Goal: Task Accomplishment & Management: Use online tool/utility

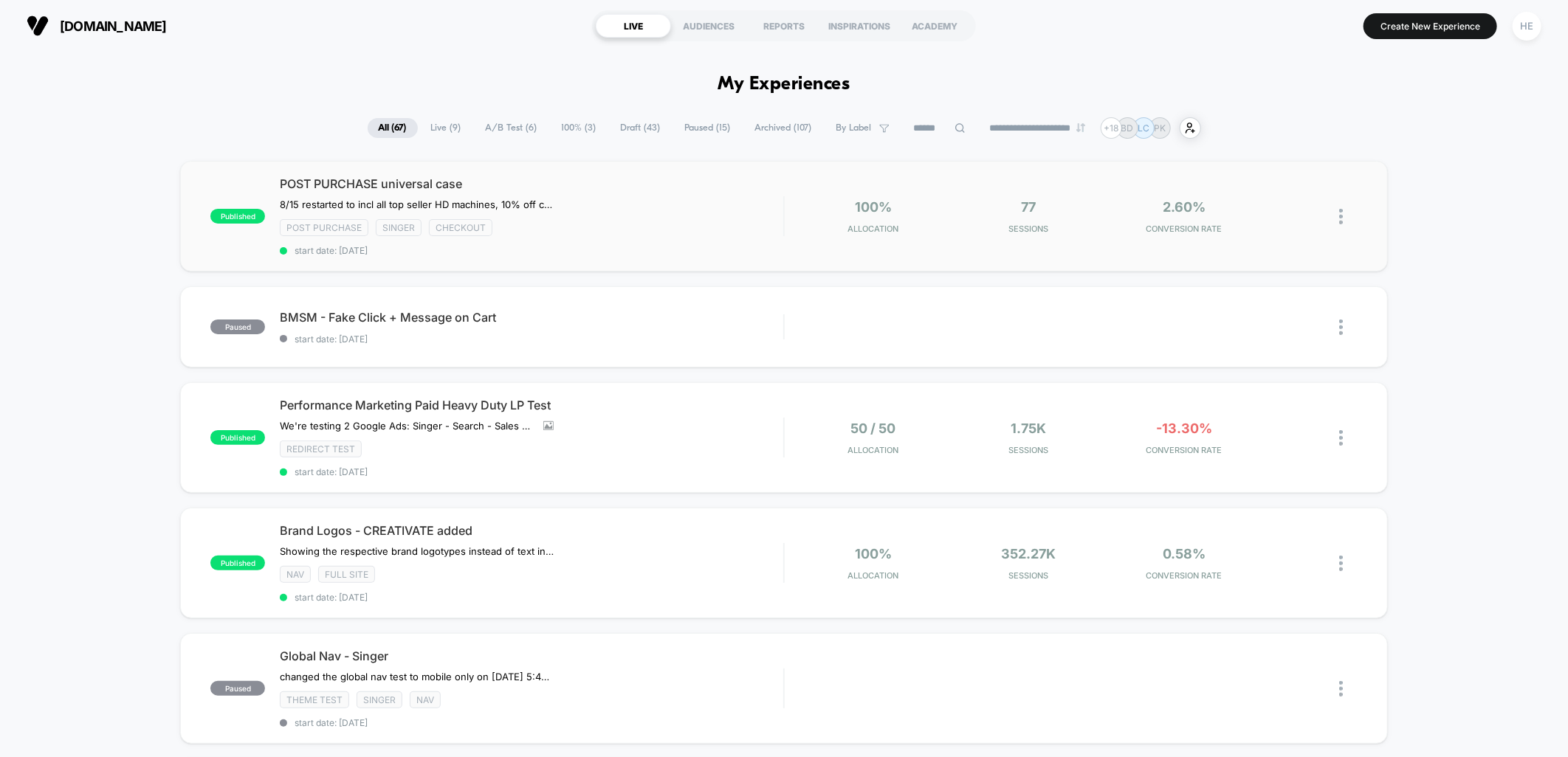
click at [624, 198] on div "8/15 restarted to incl all top seller HD machines, 10% off case 0% CR when we h…" at bounding box center [455, 204] width 352 height 12
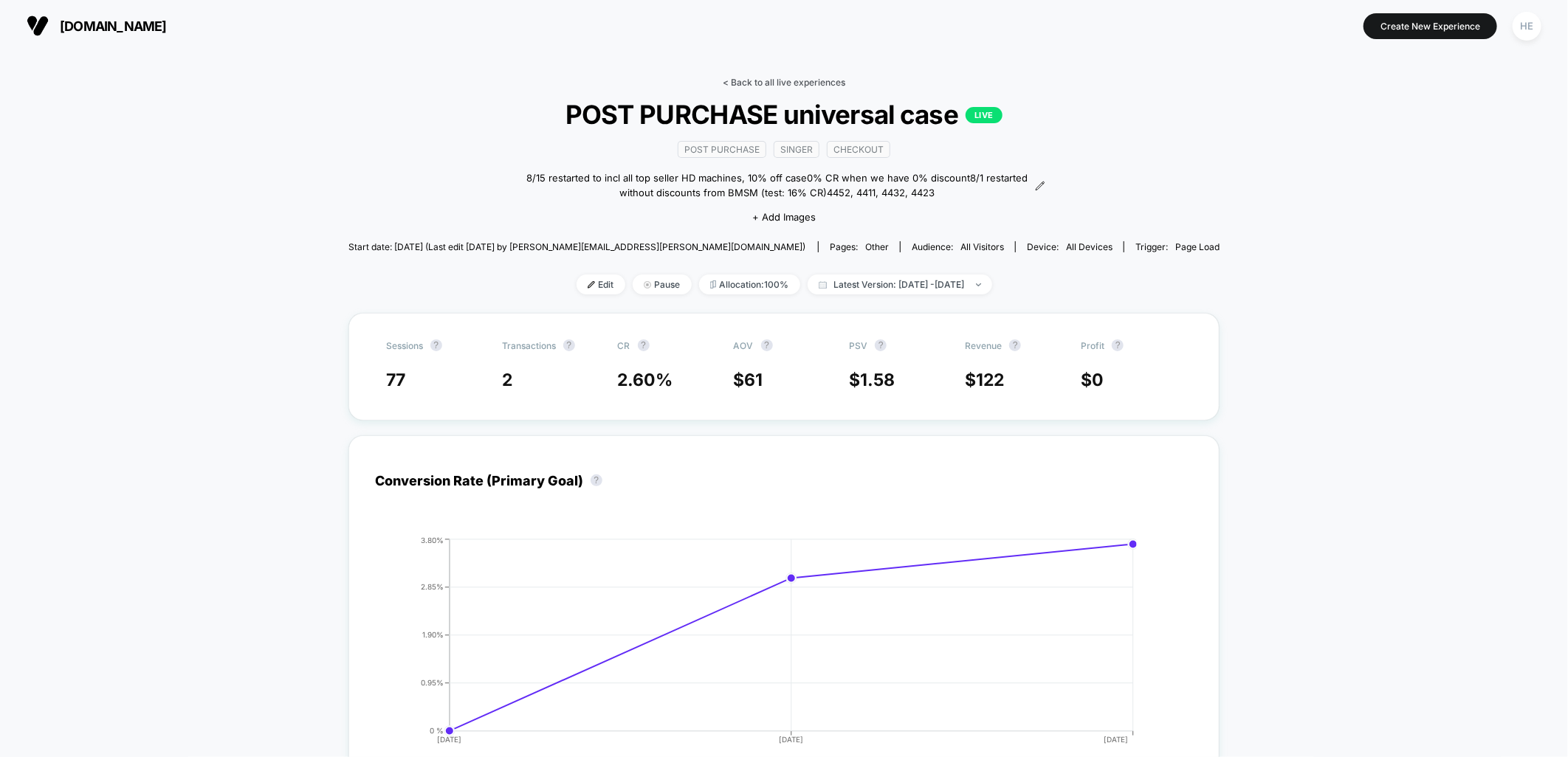
click at [761, 78] on link "< Back to all live experiences" at bounding box center [784, 82] width 123 height 11
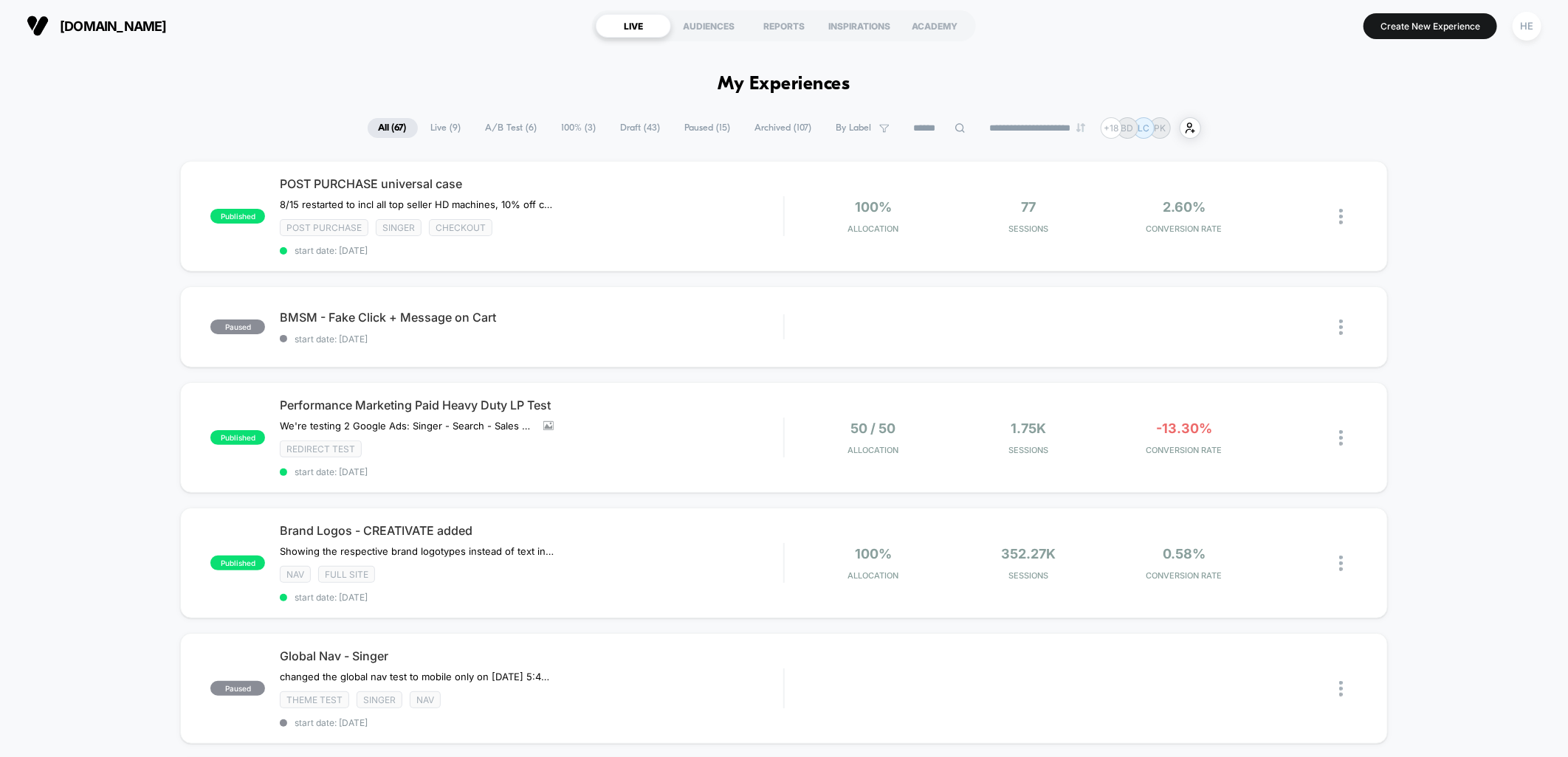
click at [629, 124] on span "Draft ( 43 )" at bounding box center [641, 128] width 62 height 20
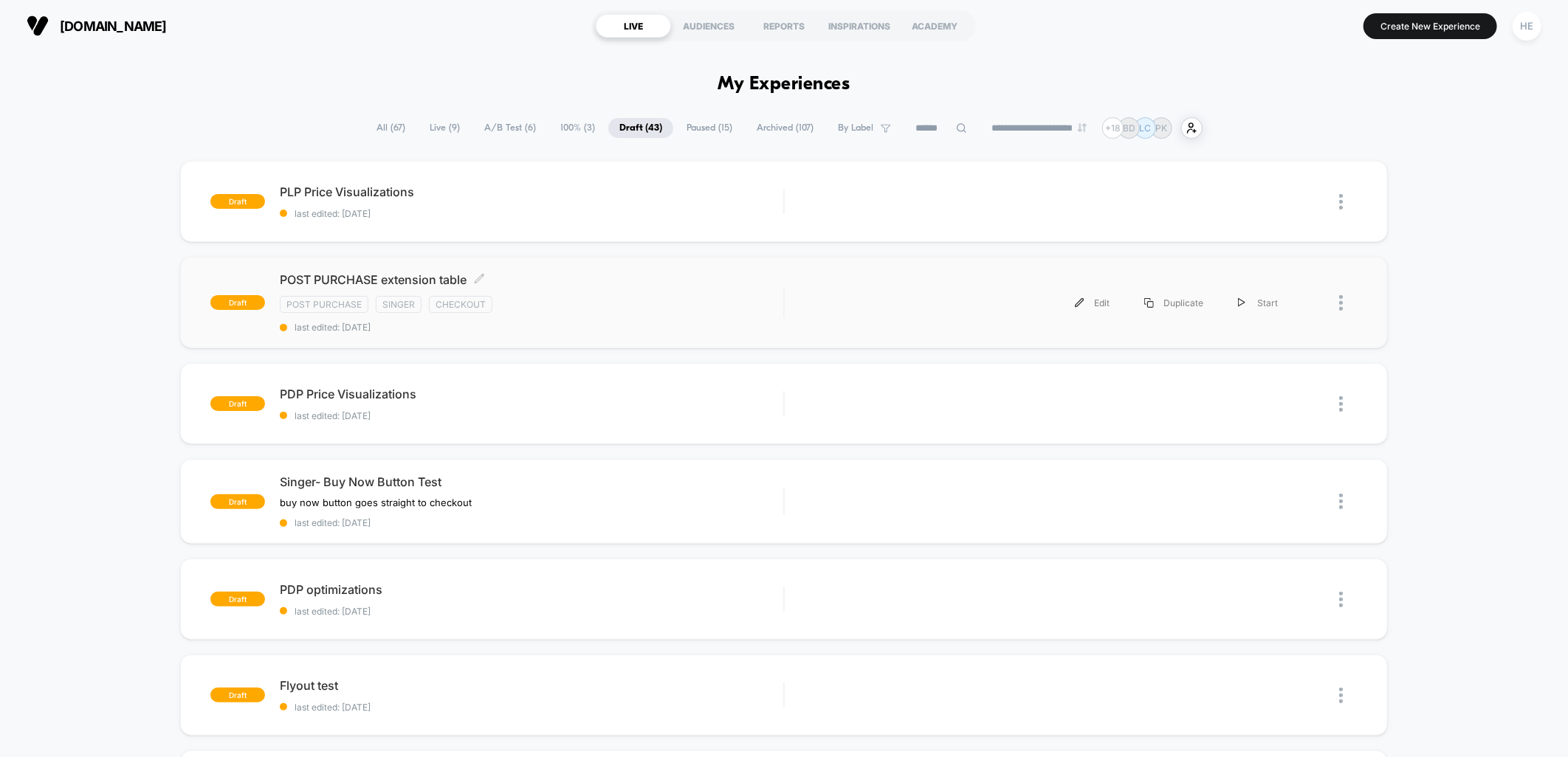
click at [513, 277] on span "POST PURCHASE extension table Click to edit experience details" at bounding box center [531, 279] width 503 height 15
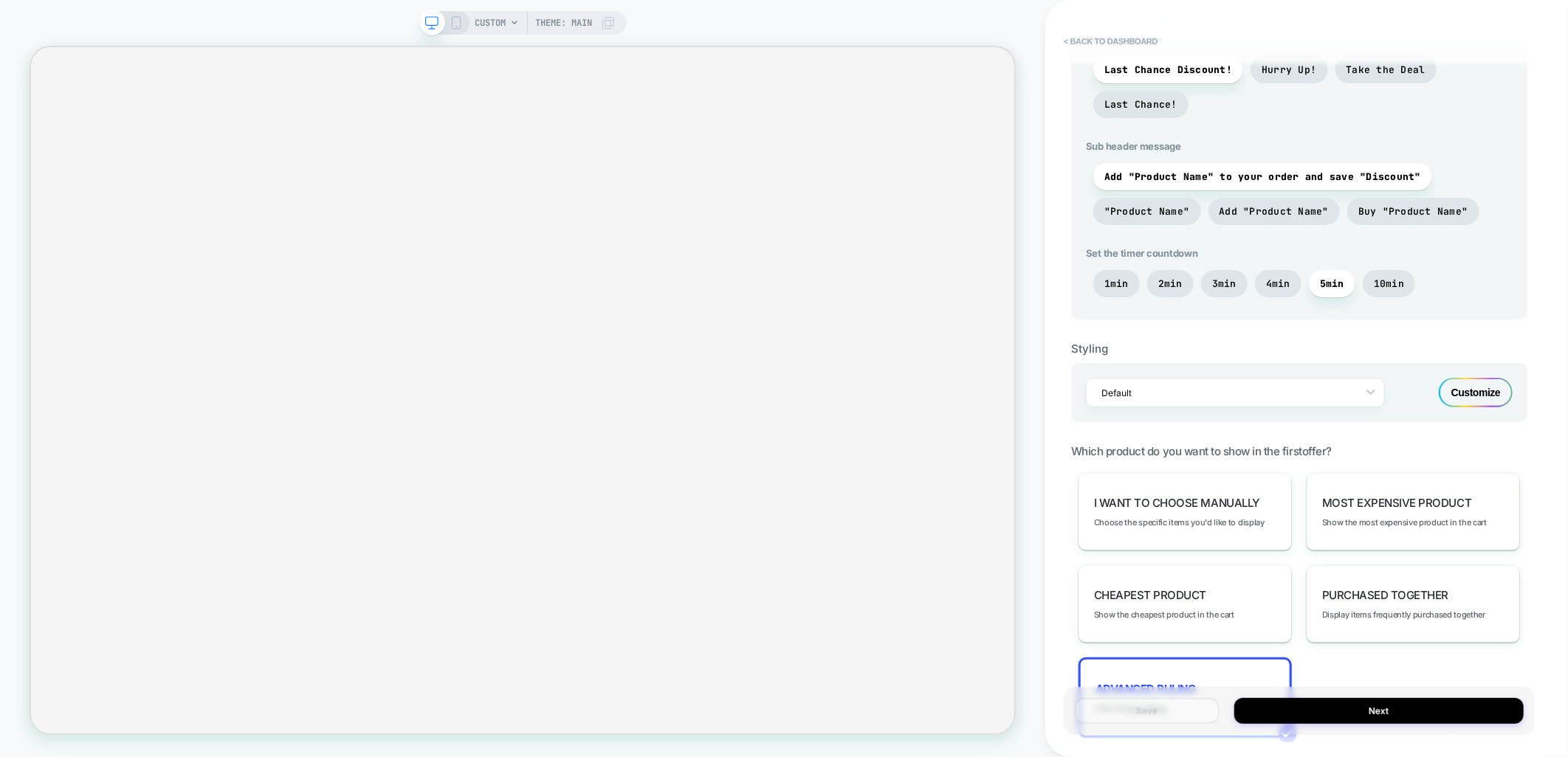
scroll to position [573, 0]
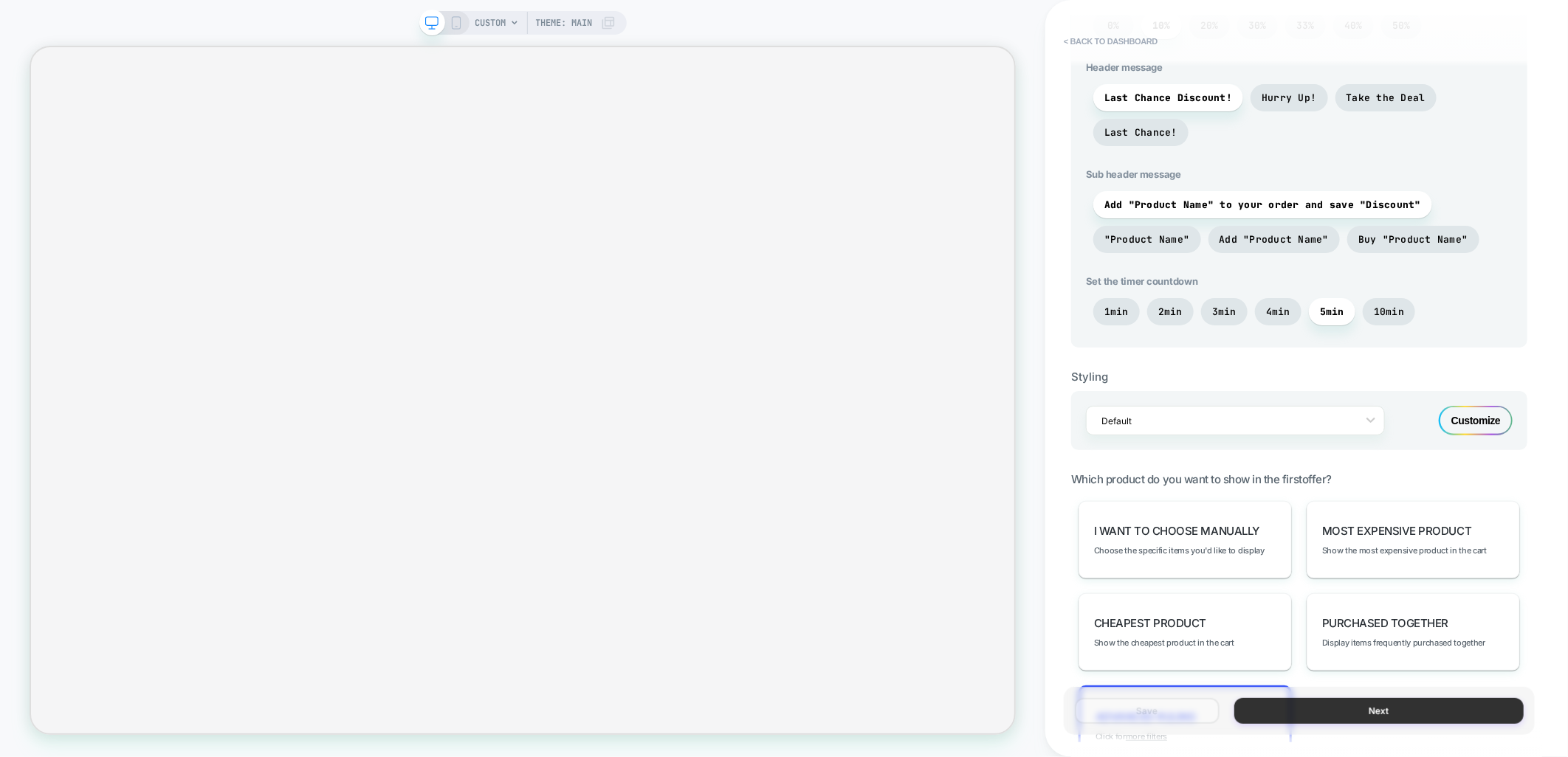
click at [1406, 717] on button "Next" at bounding box center [1379, 711] width 290 height 25
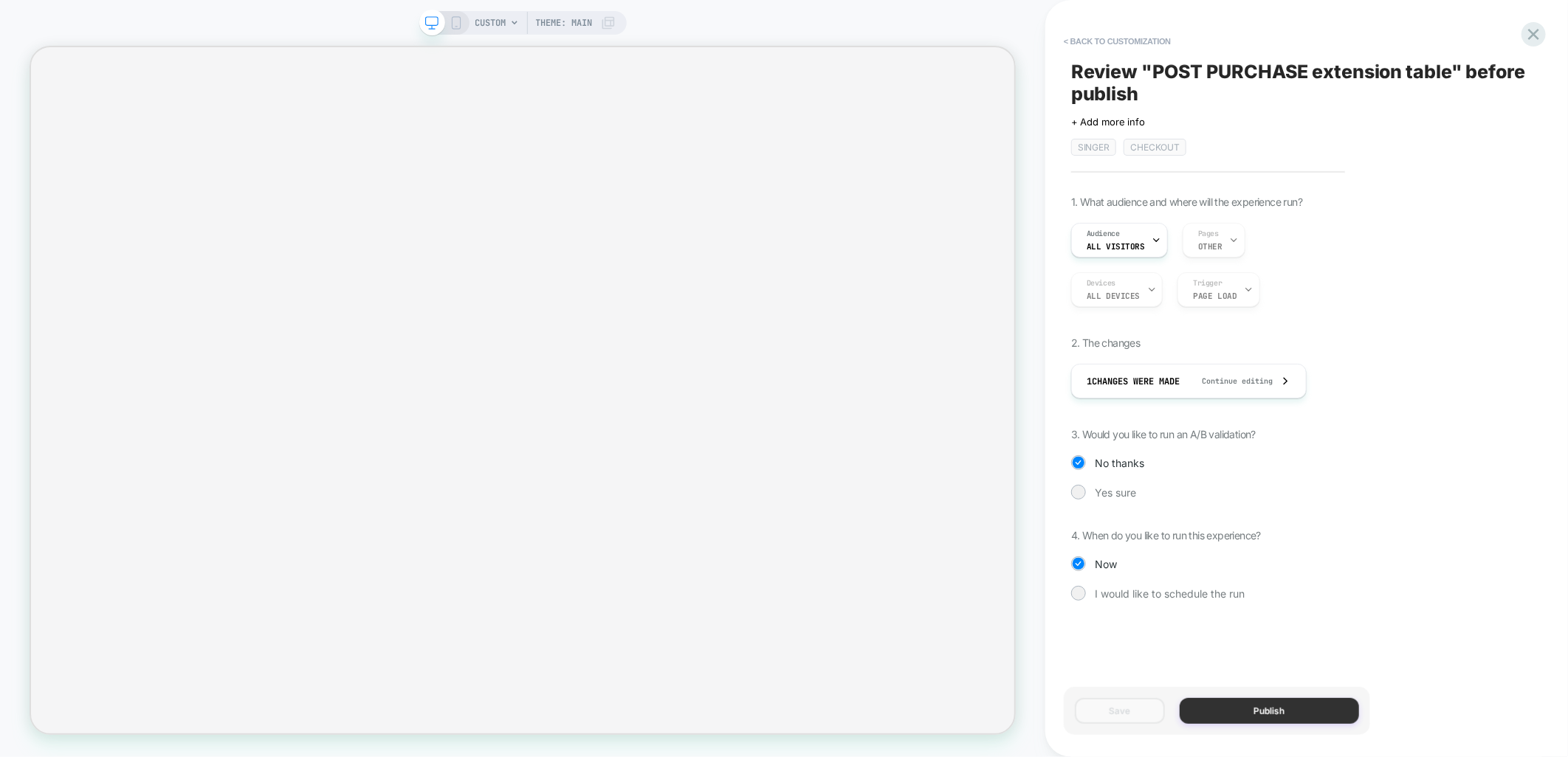
click at [1259, 718] on button "Publish" at bounding box center [1269, 711] width 179 height 25
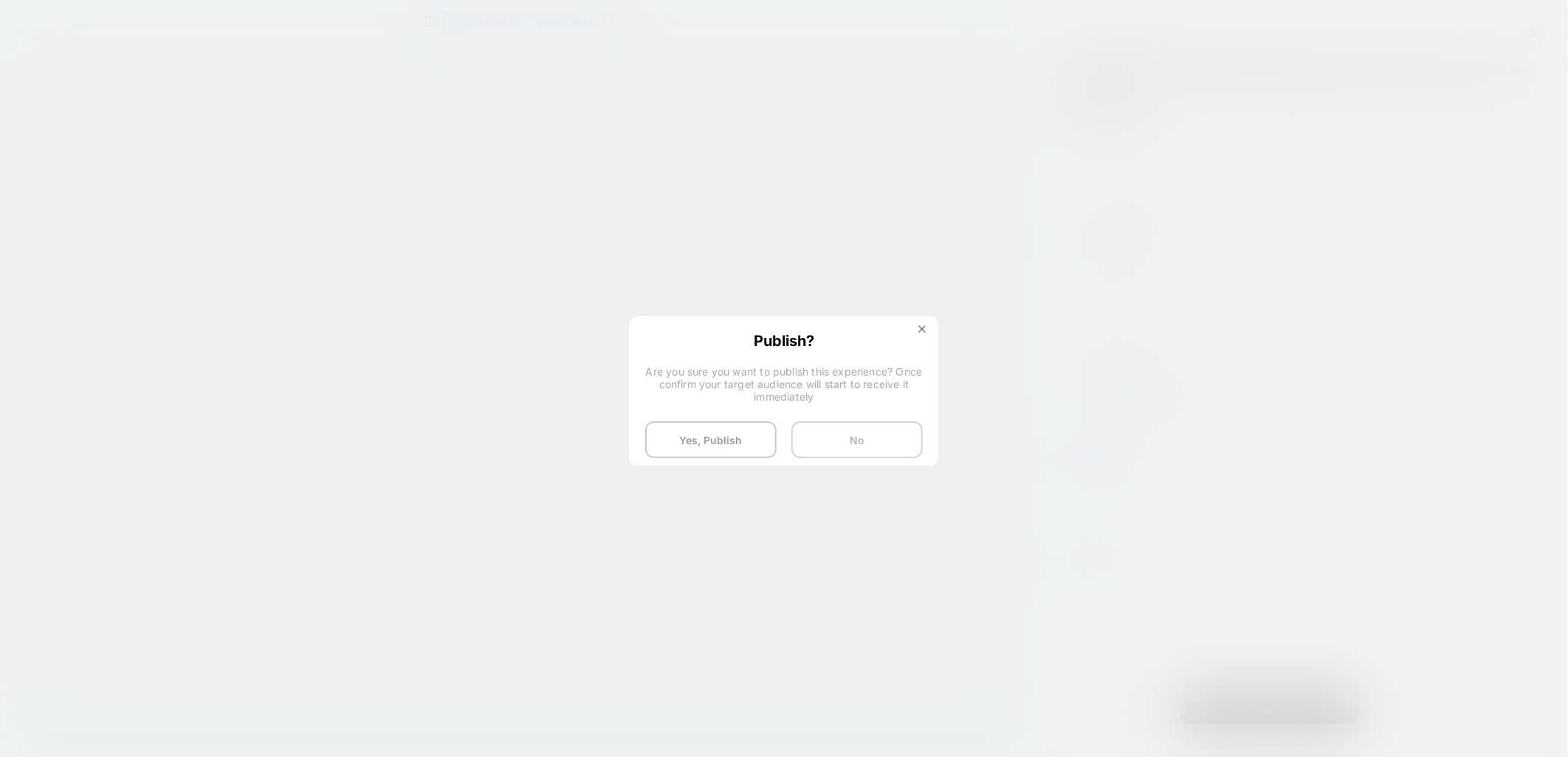
click at [846, 434] on button "No" at bounding box center [857, 440] width 131 height 37
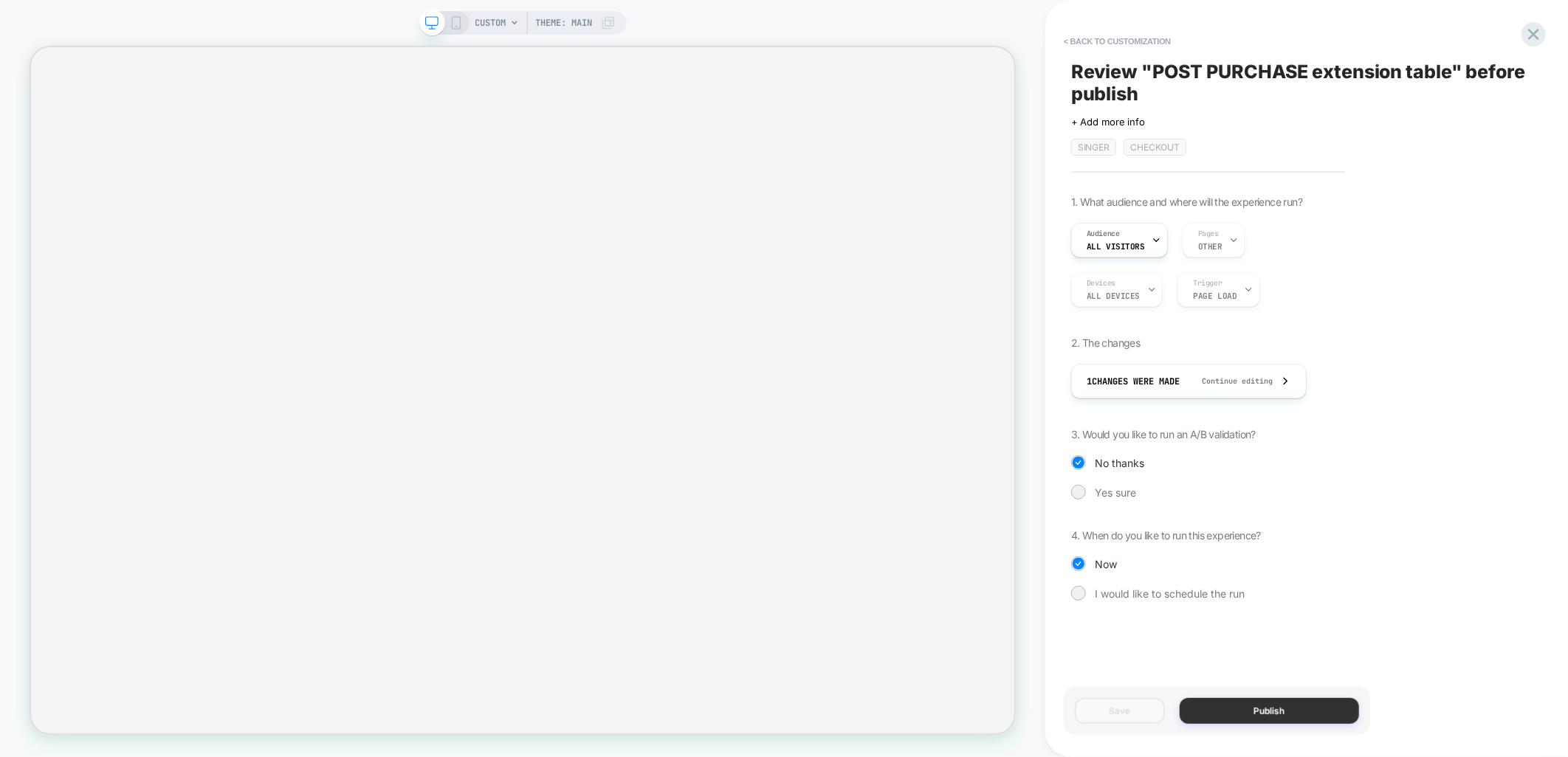
click at [1251, 710] on button "Publish" at bounding box center [1269, 711] width 179 height 25
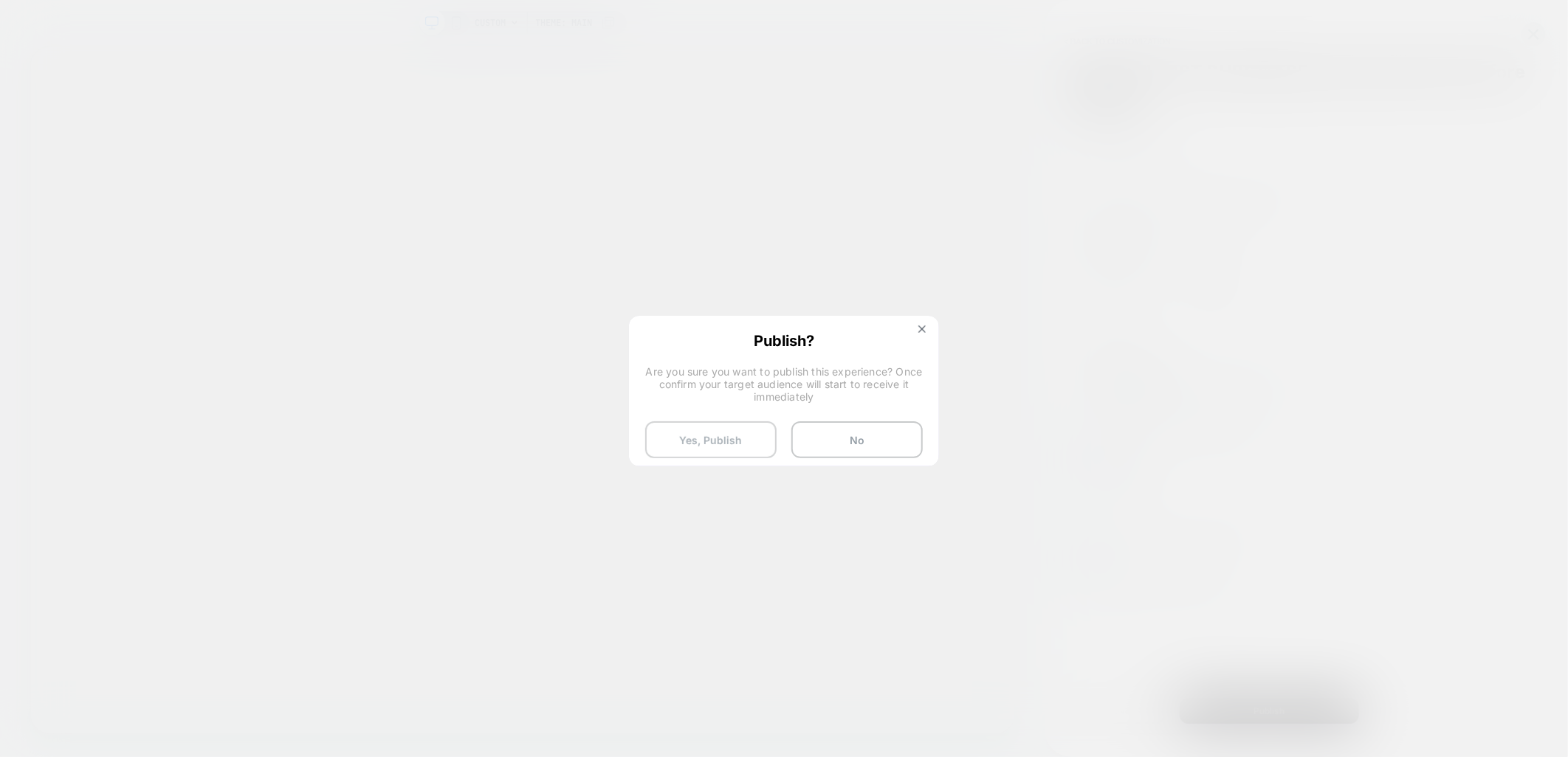
click at [725, 444] on button "Yes, Publish" at bounding box center [711, 440] width 131 height 37
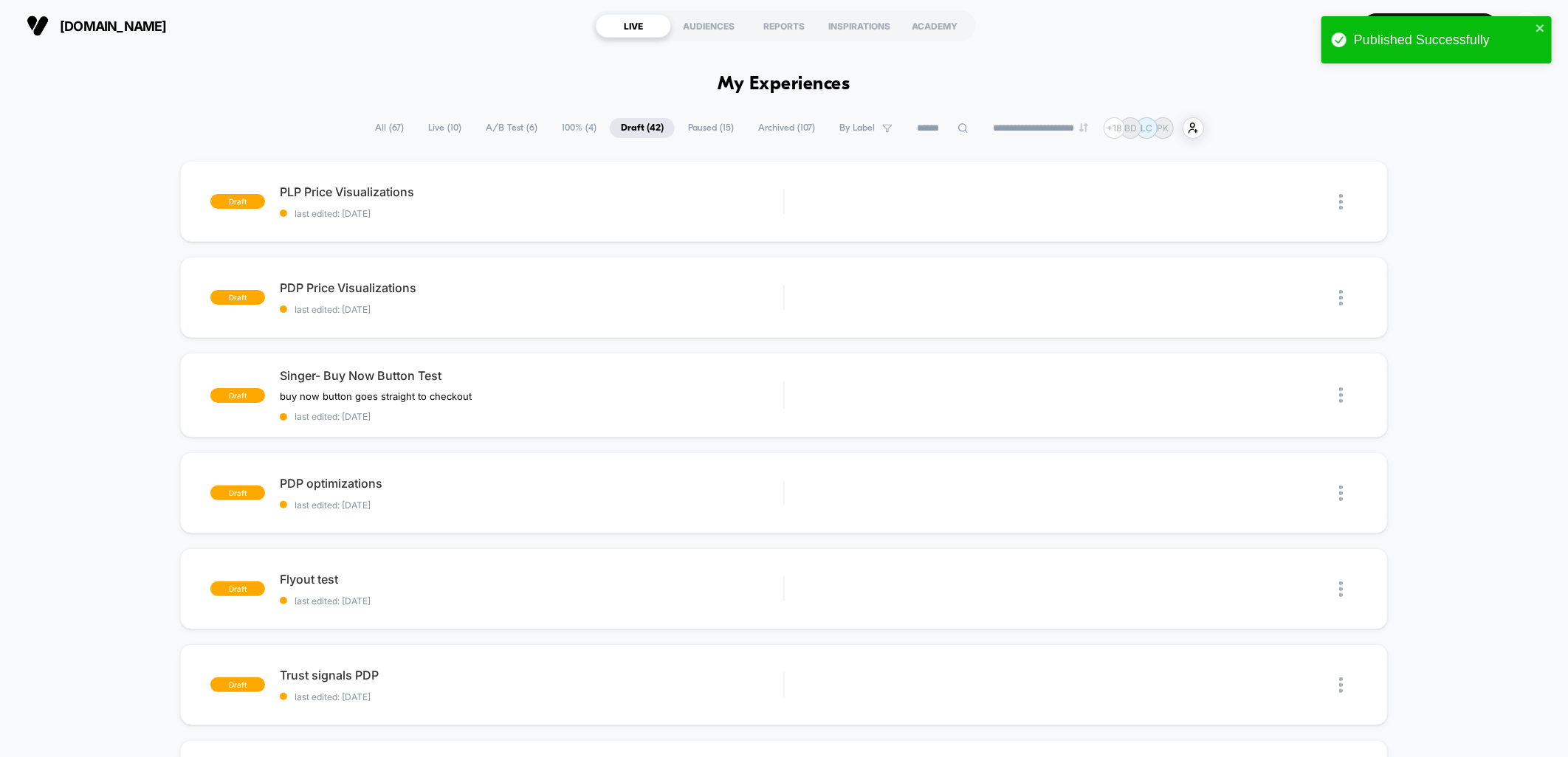
click at [433, 130] on span "Live ( 10 )" at bounding box center [445, 128] width 56 height 20
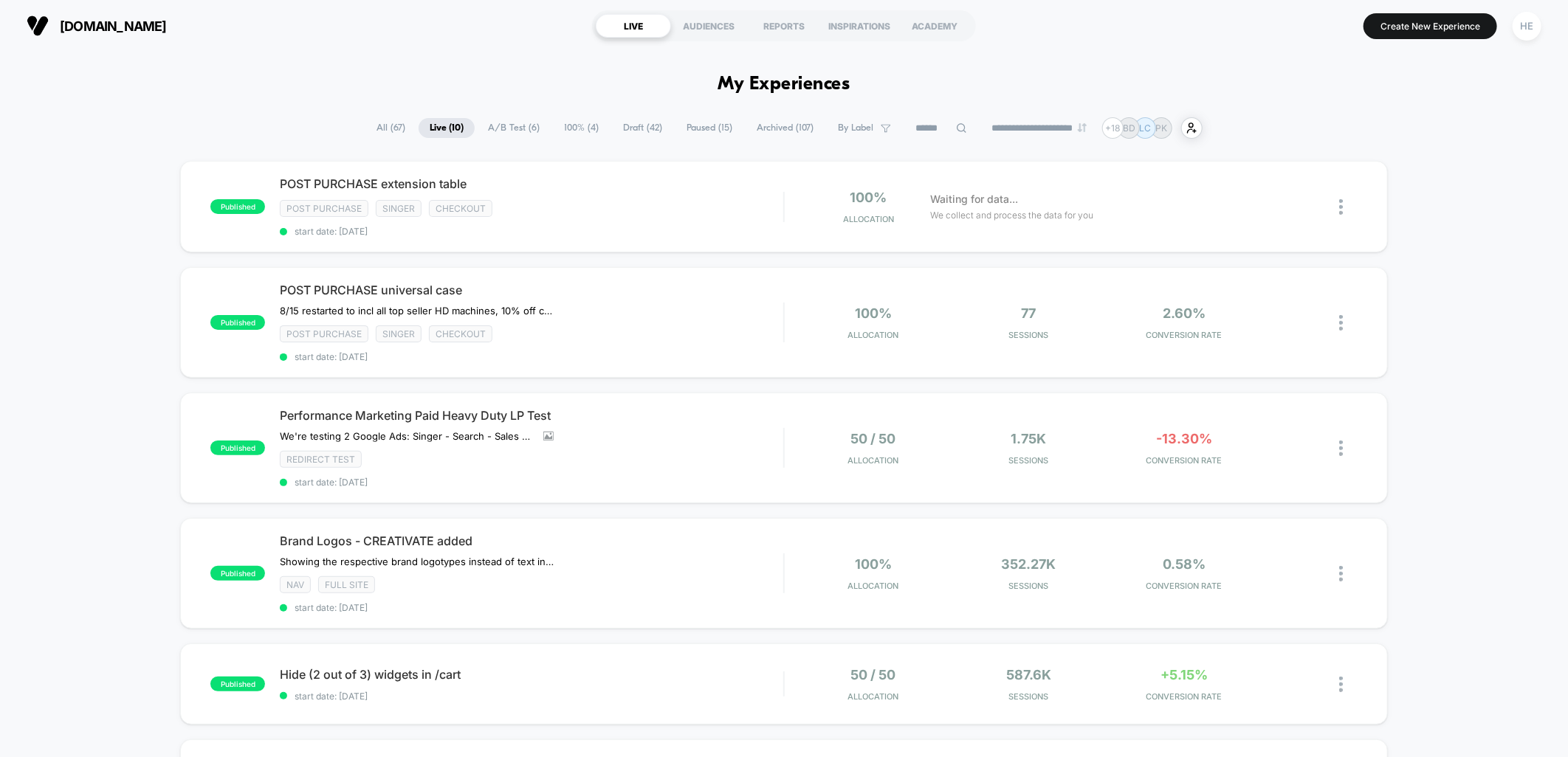
click at [1503, 246] on div "published POST PURCHASE extension table Post Purchase Singer checkout start dat…" at bounding box center [784, 749] width 1568 height 1178
